Goal: Task Accomplishment & Management: Use online tool/utility

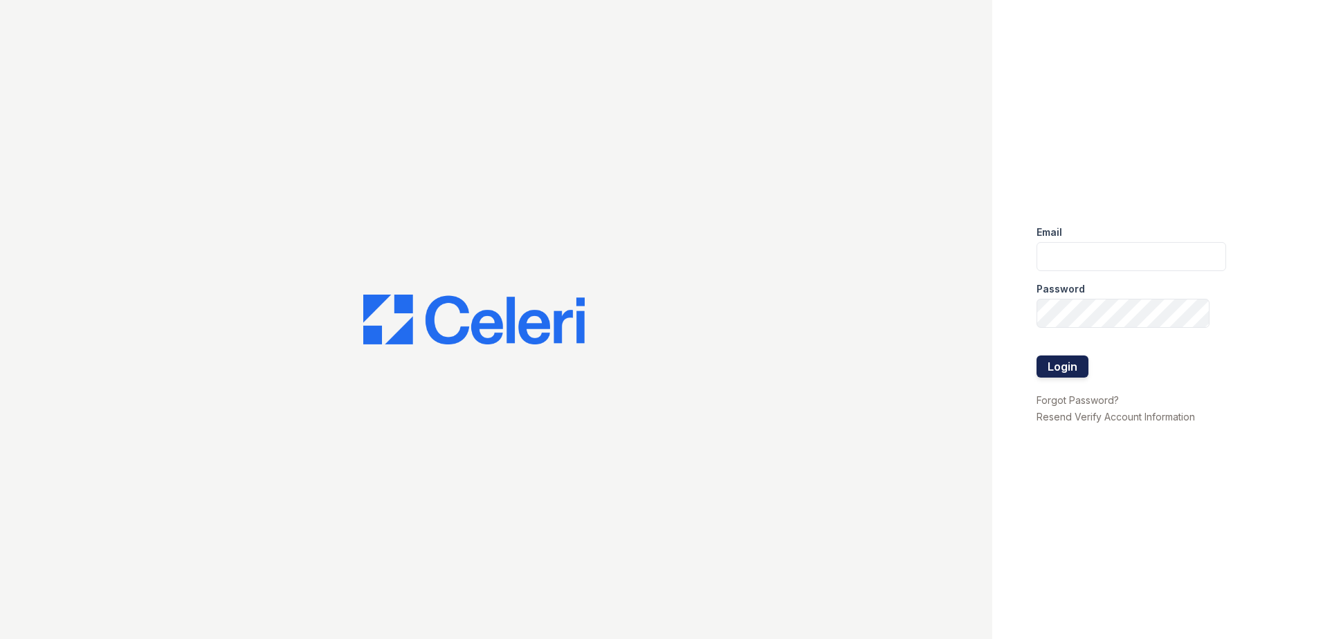
type input "[EMAIL_ADDRESS][DOMAIN_NAME]"
click at [1051, 368] on button "Login" at bounding box center [1063, 367] width 52 height 22
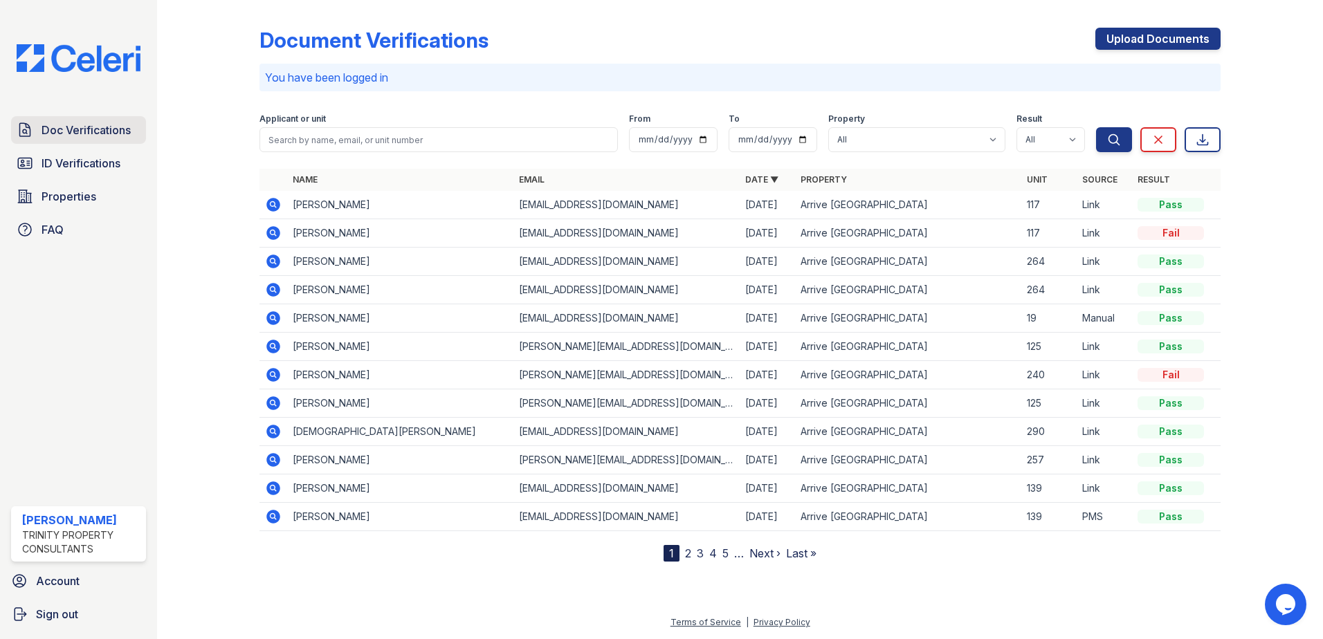
click at [73, 136] on span "Doc Verifications" at bounding box center [86, 130] width 89 height 17
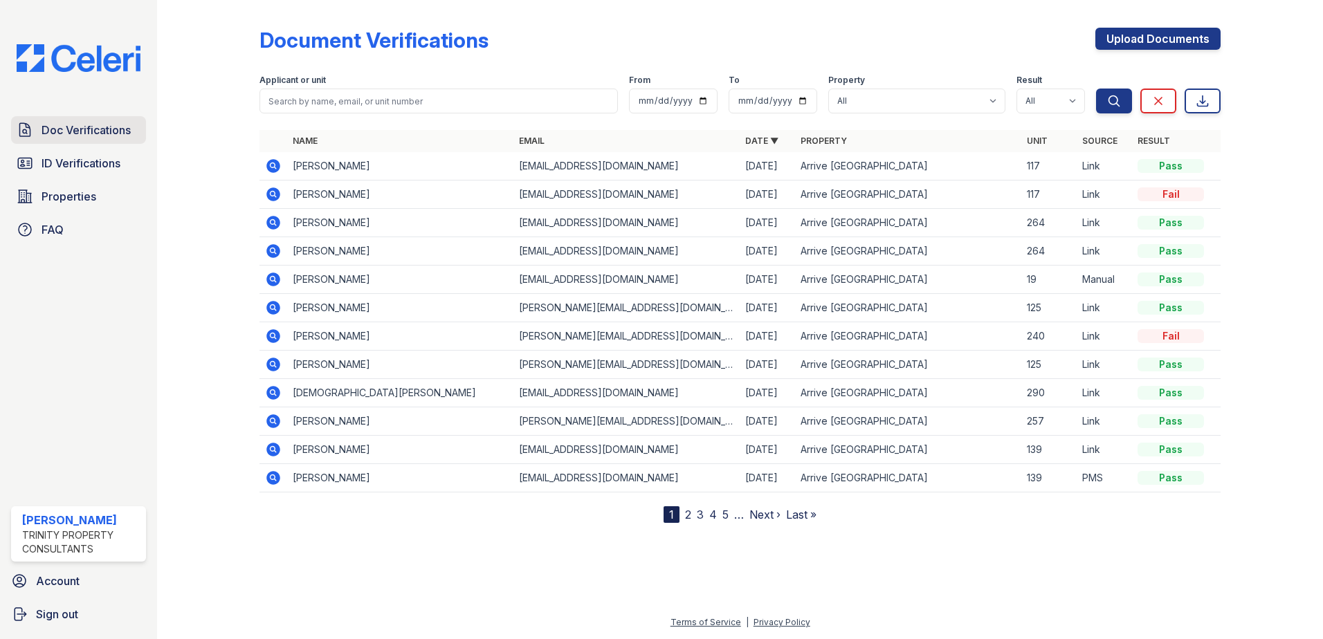
click at [96, 134] on span "Doc Verifications" at bounding box center [86, 130] width 89 height 17
click at [104, 157] on span "ID Verifications" at bounding box center [81, 163] width 79 height 17
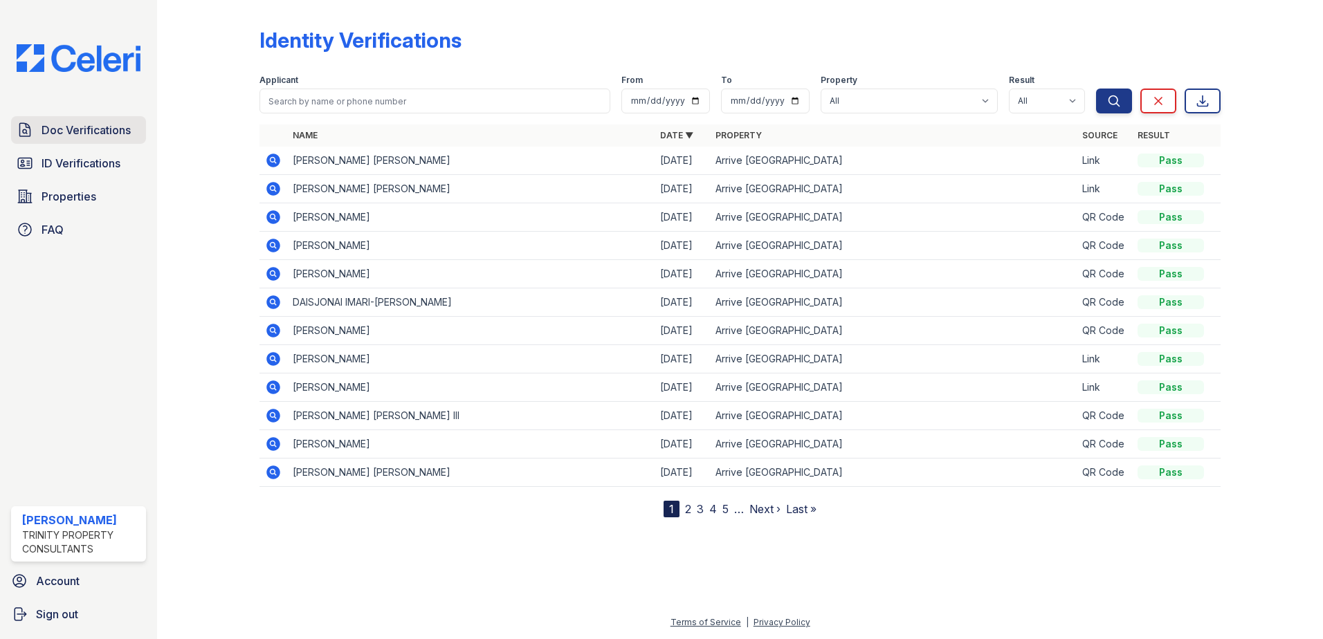
click at [90, 136] on span "Doc Verifications" at bounding box center [86, 130] width 89 height 17
